Goal: Connect with others: Connect with others

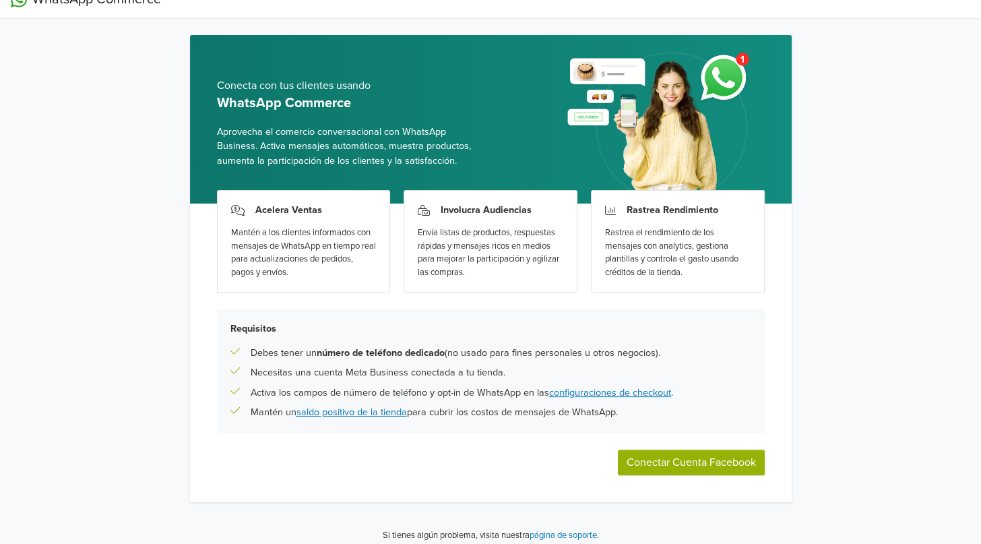
scroll to position [28, 0]
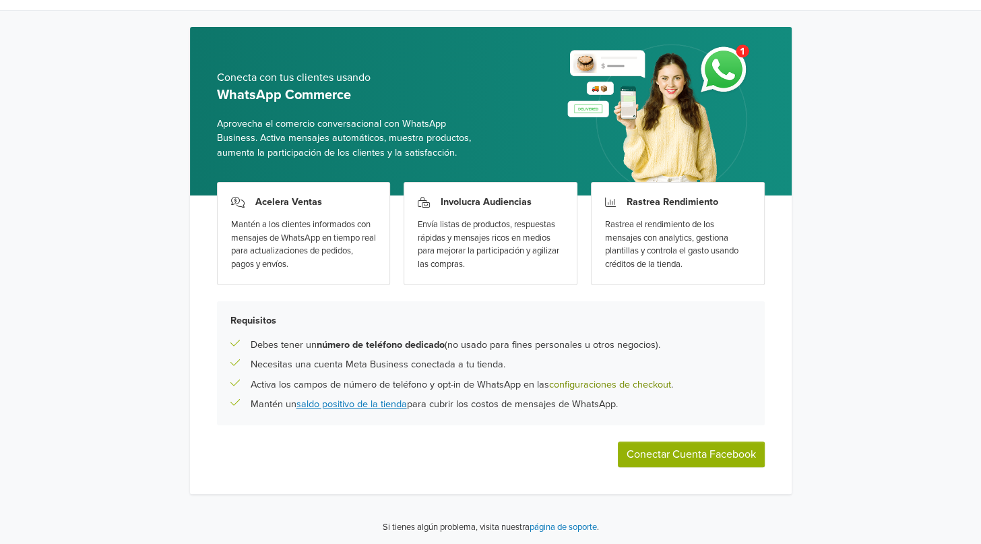
click at [598, 379] on link "configuraciones de checkout" at bounding box center [610, 384] width 122 height 11
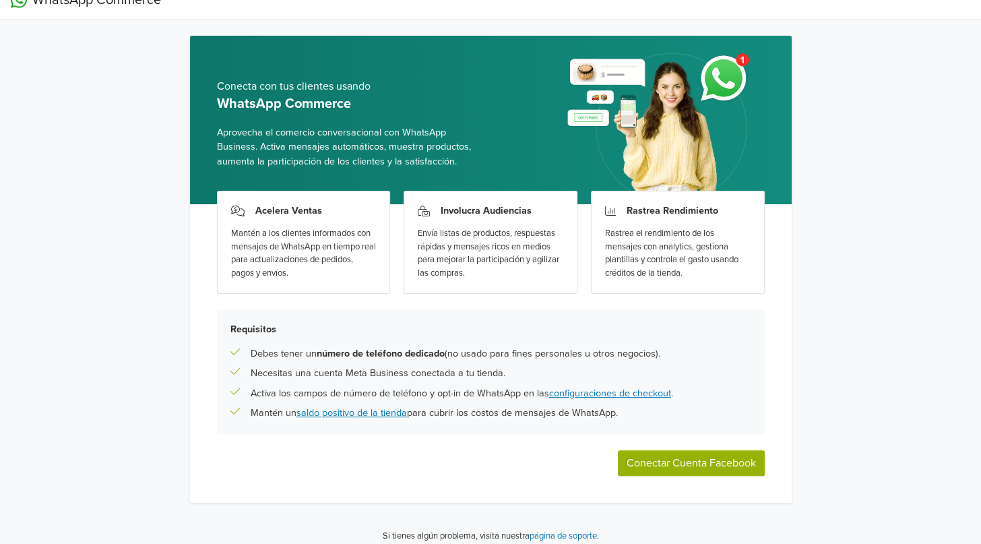
scroll to position [28, 0]
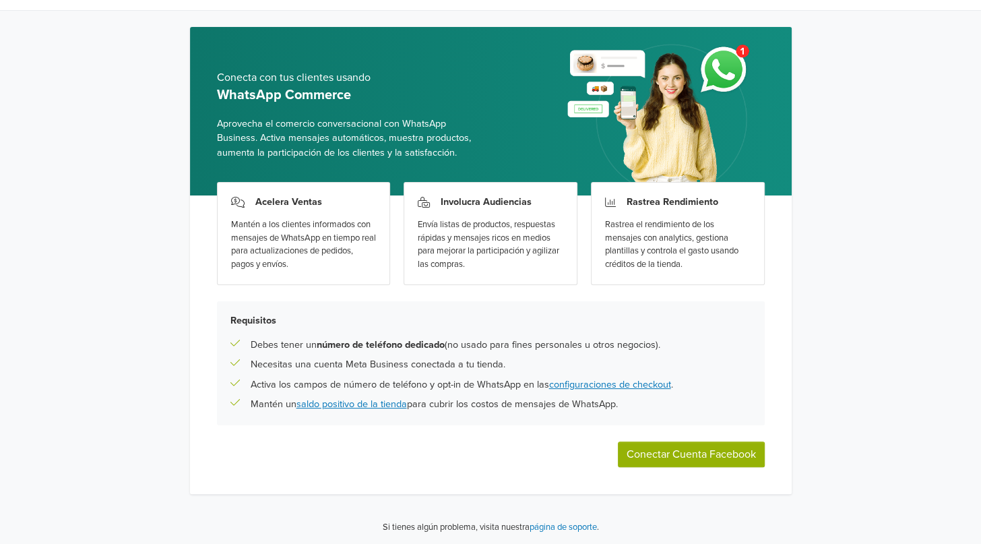
click at [668, 453] on button "Conectar Cuenta Facebook" at bounding box center [691, 454] width 147 height 26
click at [657, 448] on button "Conectar Cuenta Facebook" at bounding box center [691, 454] width 147 height 26
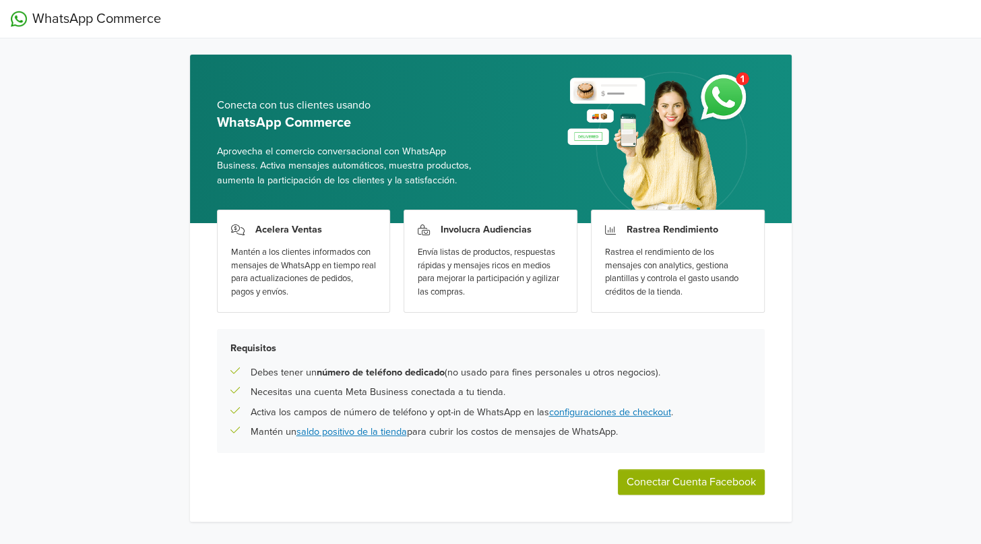
click at [24, 22] on img at bounding box center [19, 19] width 16 height 16
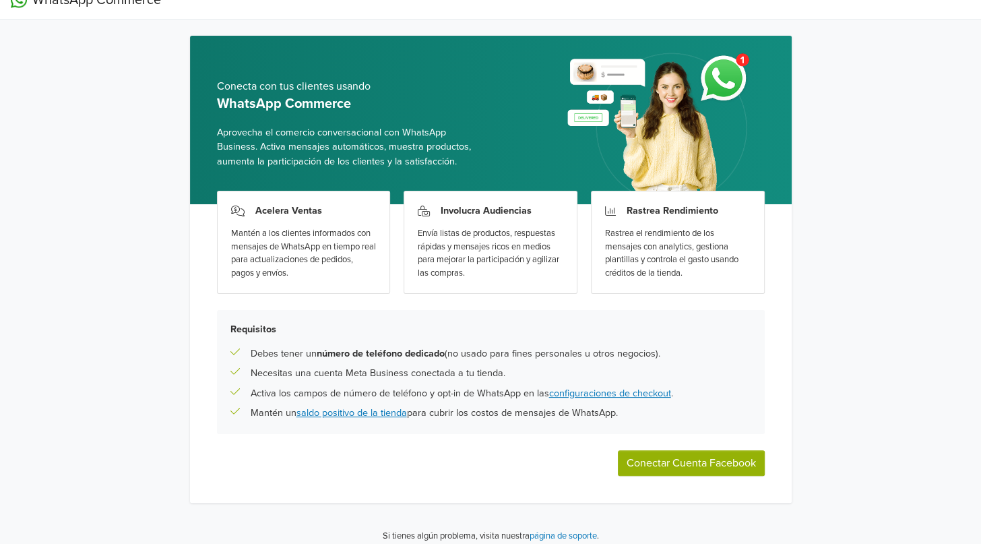
scroll to position [28, 0]
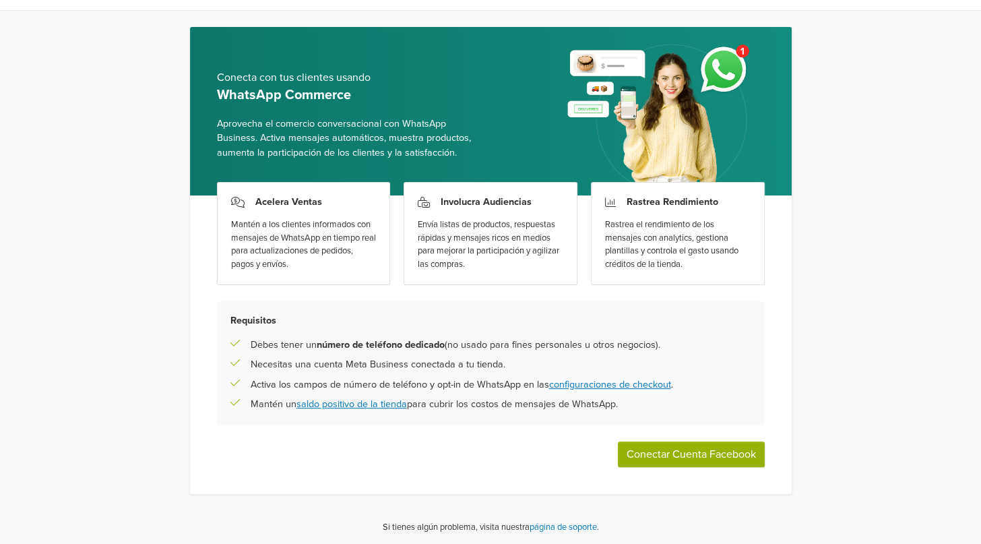
click at [664, 461] on button "Conectar Cuenta Facebook" at bounding box center [691, 454] width 147 height 26
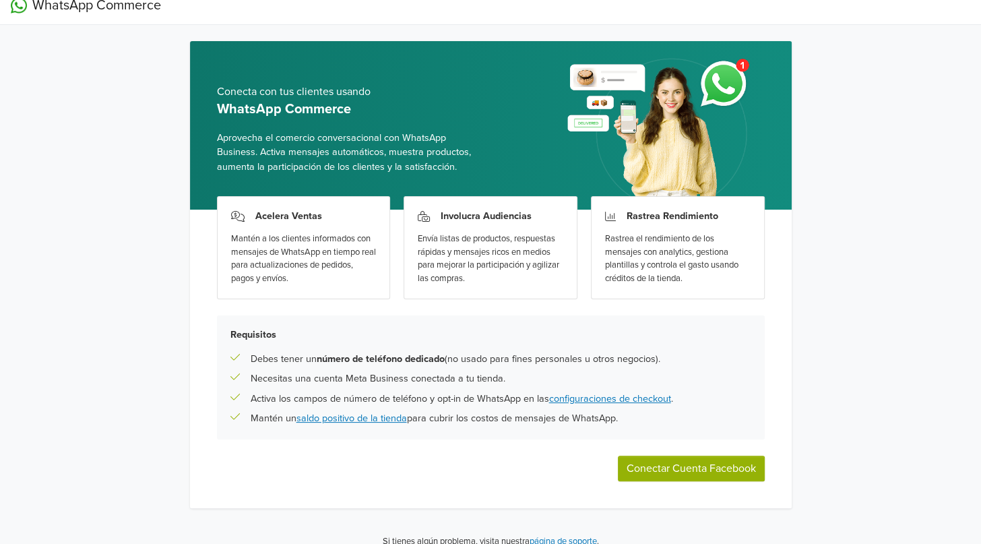
scroll to position [28, 0]
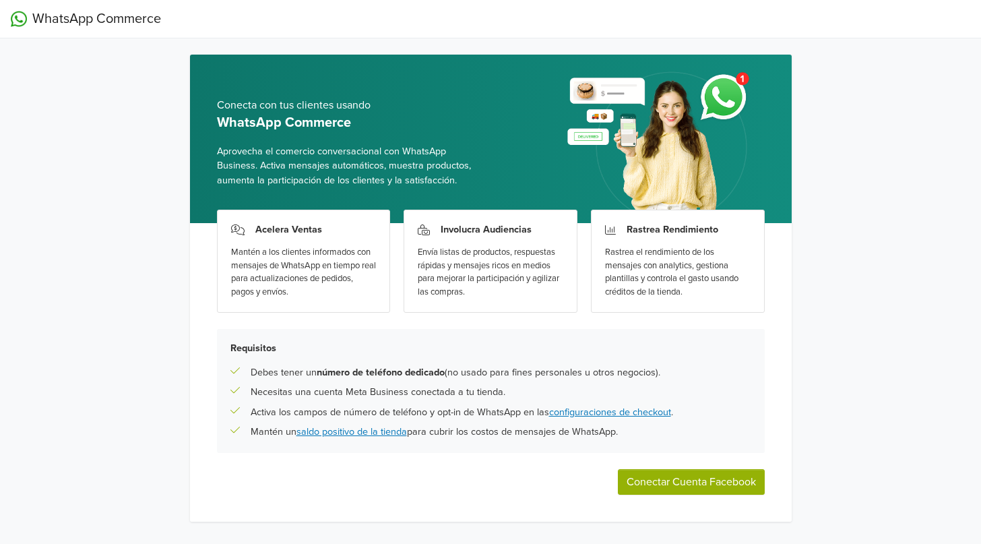
scroll to position [28, 0]
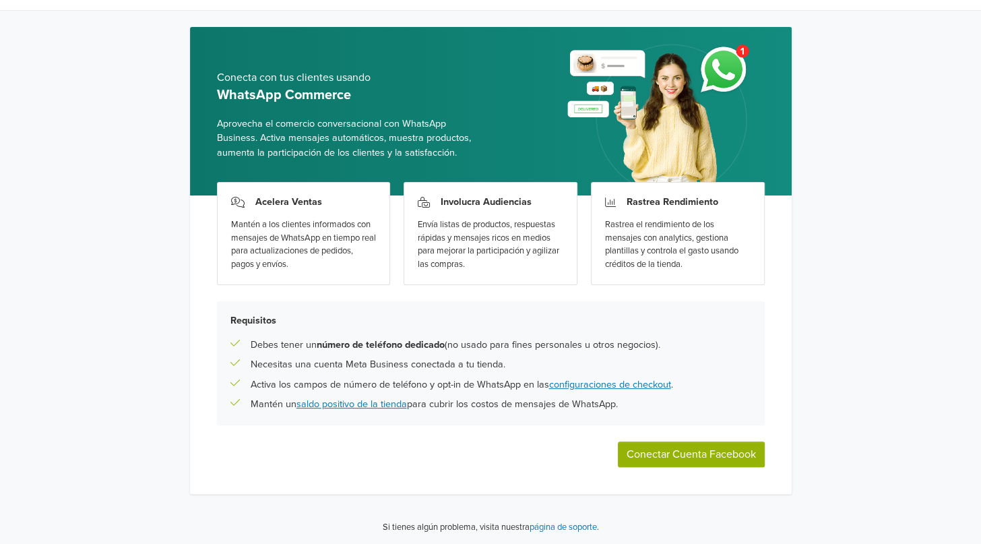
click at [699, 457] on button "Conectar Cuenta Facebook" at bounding box center [691, 454] width 147 height 26
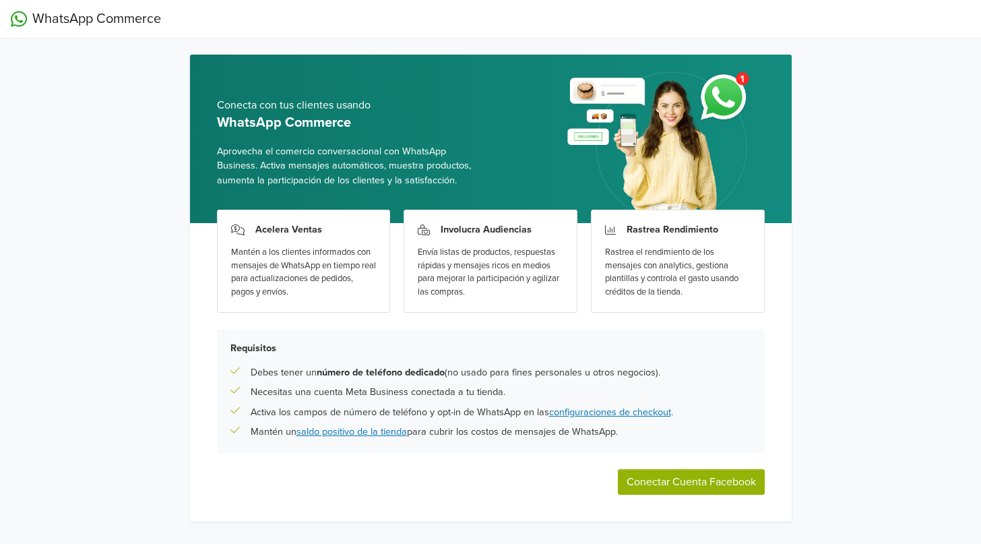
scroll to position [28, 0]
